Goal: Information Seeking & Learning: Learn about a topic

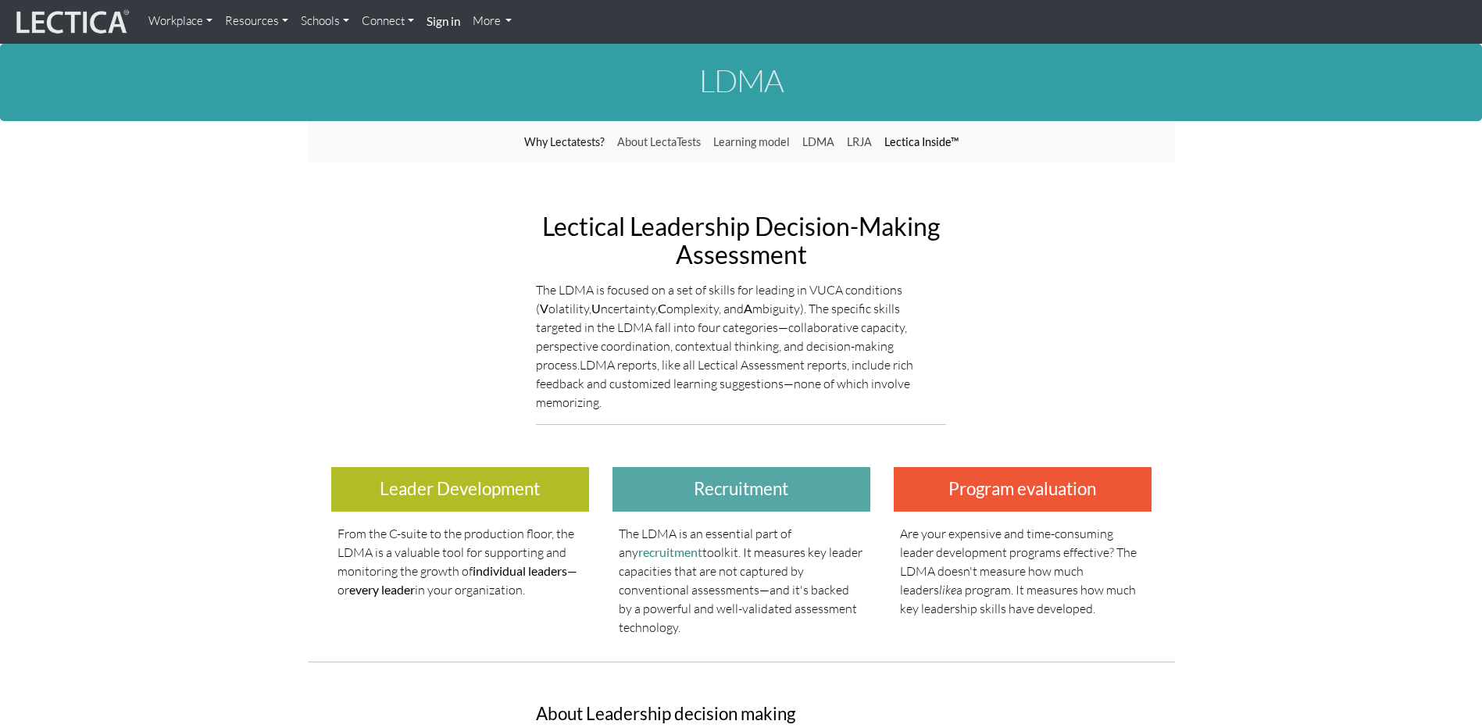
click at [909, 147] on link "Lectica Inside™" at bounding box center [921, 142] width 87 height 30
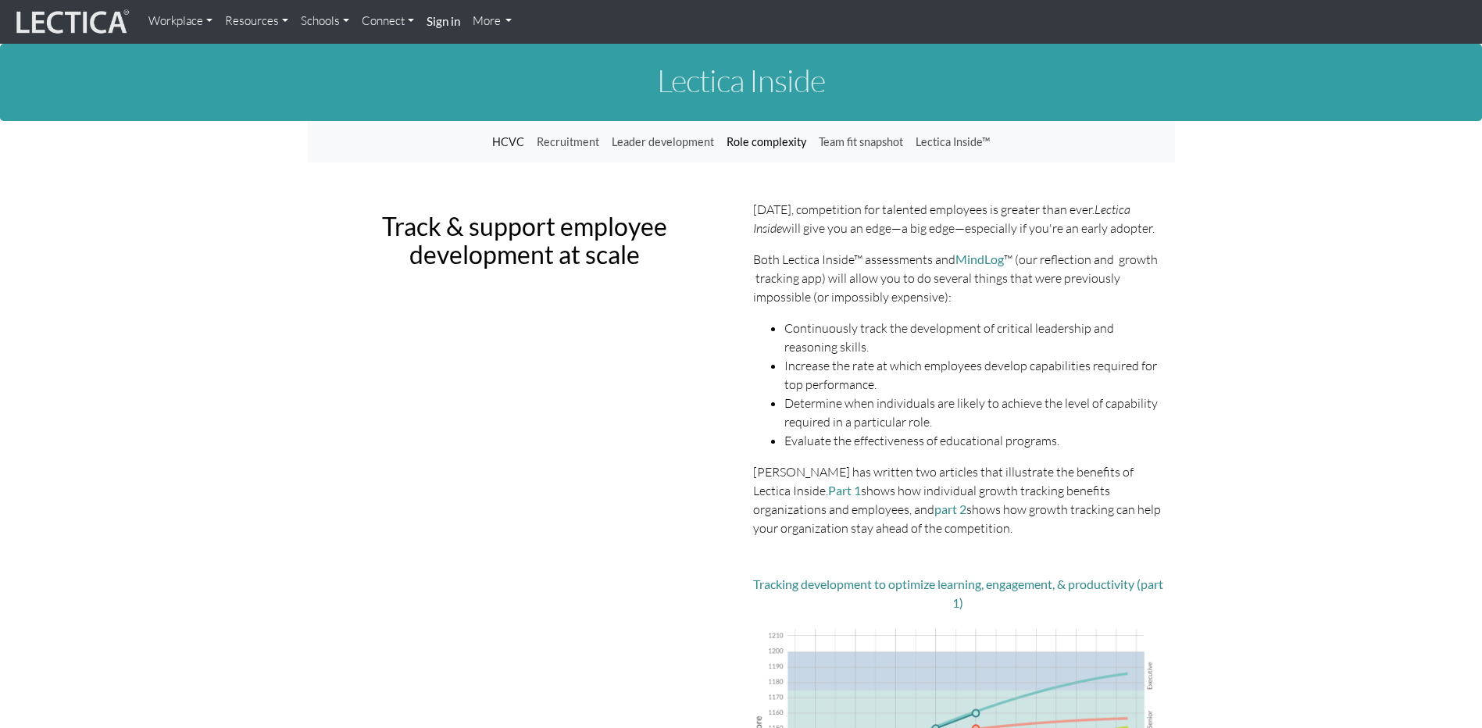
click at [776, 138] on link "Role complexity" at bounding box center [766, 142] width 92 height 30
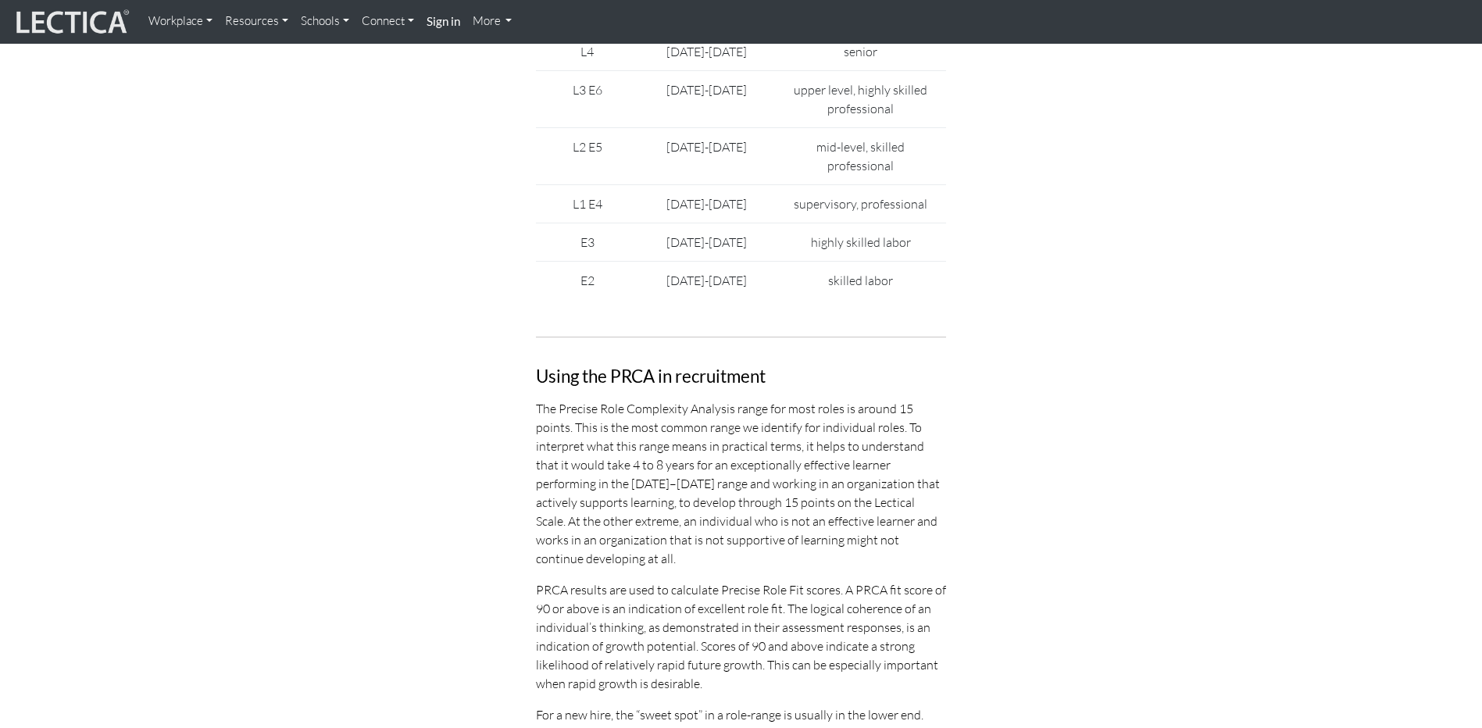
scroll to position [4139, 0]
